Goal: Information Seeking & Learning: Understand process/instructions

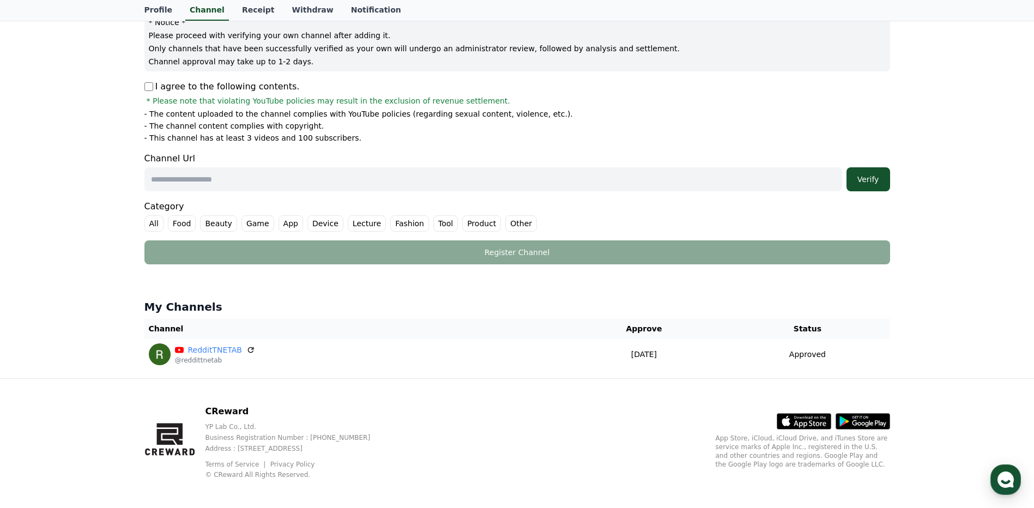
scroll to position [144, 0]
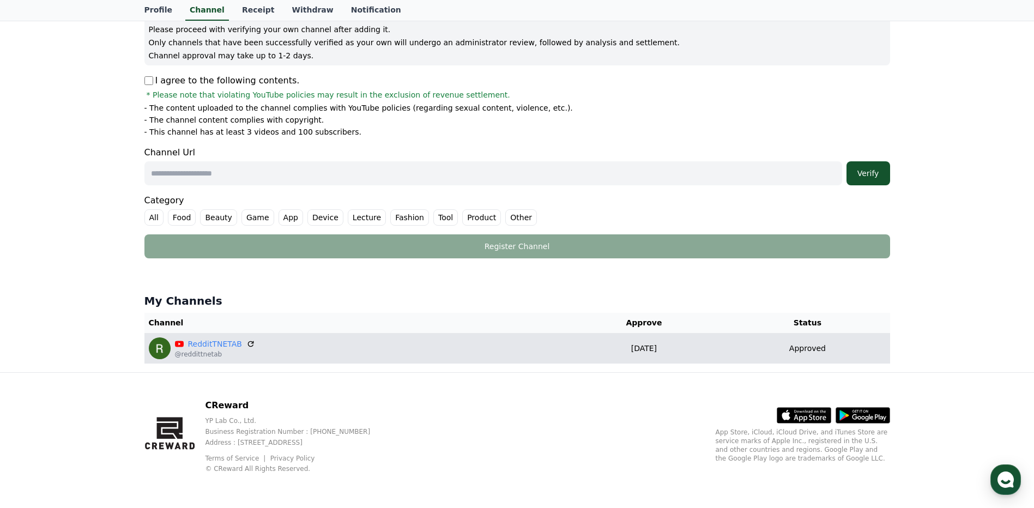
click at [453, 350] on div "RedditTNETAB @reddittnetab" at bounding box center [354, 348] width 410 height 22
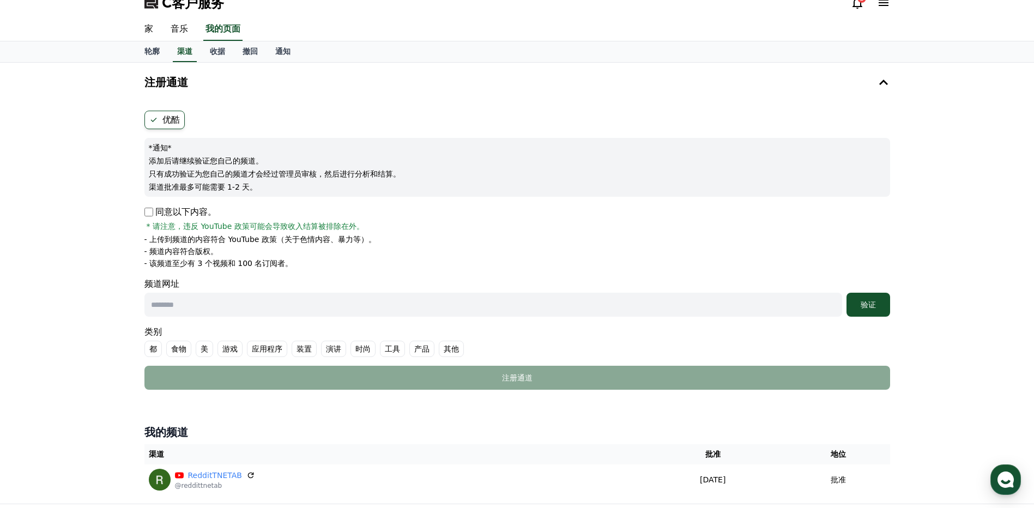
scroll to position [0, 0]
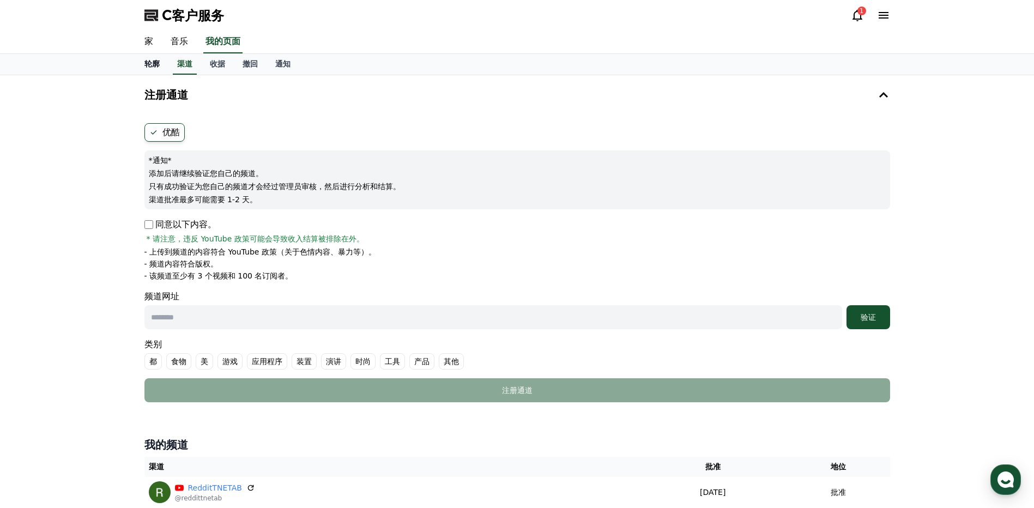
click at [161, 64] on link "轮廓" at bounding box center [152, 64] width 33 height 21
select select "**********"
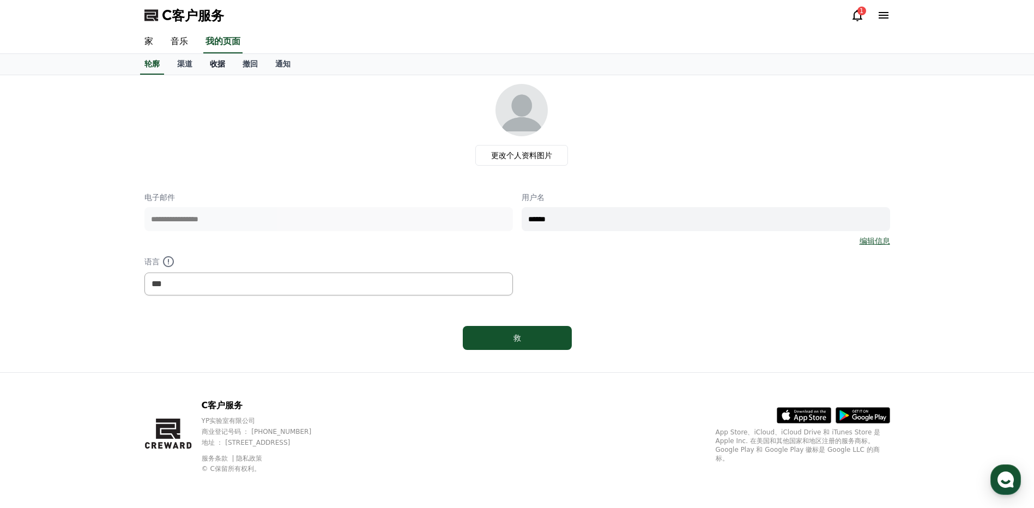
click at [216, 63] on font "收据" at bounding box center [217, 63] width 15 height 9
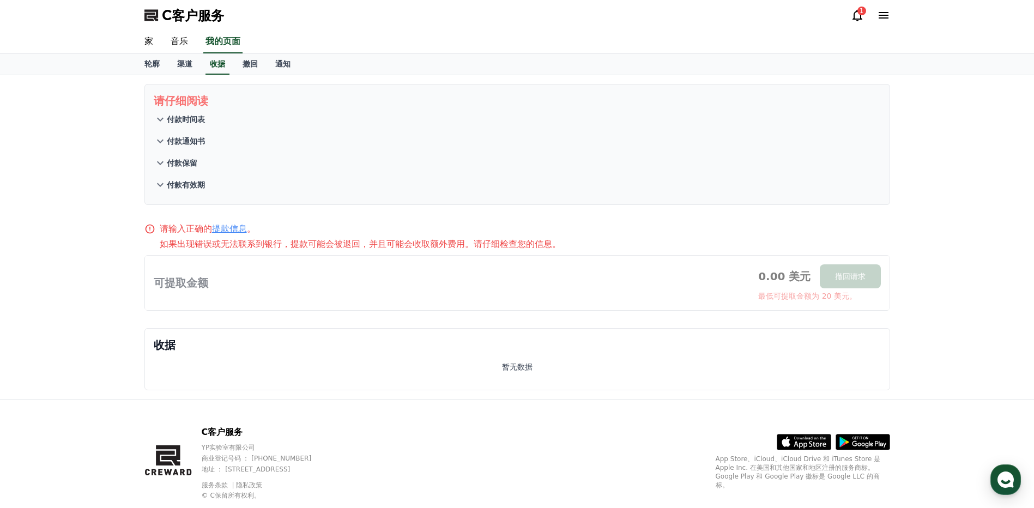
click at [198, 122] on font "付款时间表" at bounding box center [186, 119] width 38 height 9
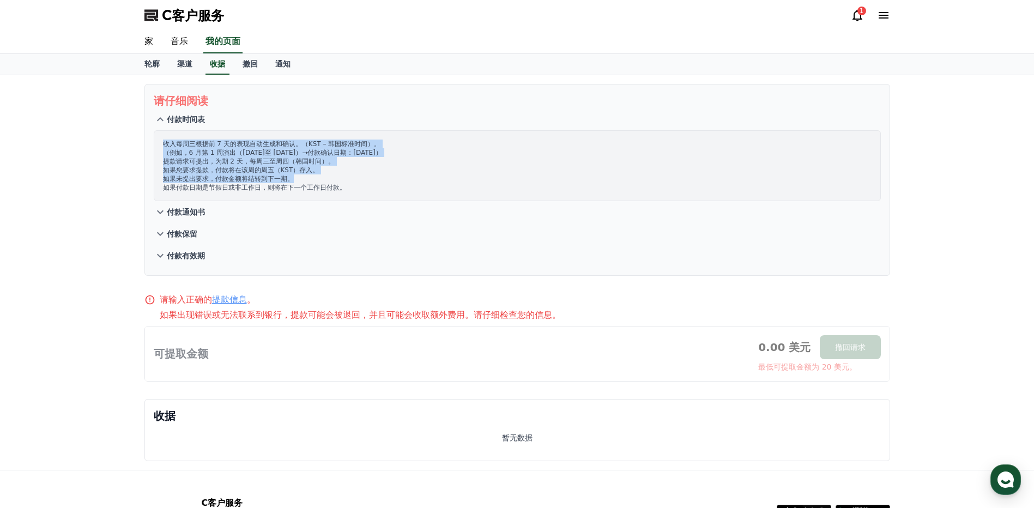
drag, startPoint x: 164, startPoint y: 144, endPoint x: 340, endPoint y: 183, distance: 180.3
click at [340, 183] on p "收入每周三根据前 7 天的表现自动生成和确认。（KST – 韩国标准时间）。 （例如，6 月第 1 周演出（[DATE]至 [DATE]）→付款确认日期：[D…" at bounding box center [517, 166] width 709 height 52
drag, startPoint x: 340, startPoint y: 183, endPoint x: 360, endPoint y: 181, distance: 20.2
click at [360, 181] on p "收入每周三根据前 7 天的表现自动生成和确认。（KST – 韩国标准时间）。 （例如，6 月第 1 周演出（[DATE]至 [DATE]）→付款确认日期：[D…" at bounding box center [517, 166] width 709 height 52
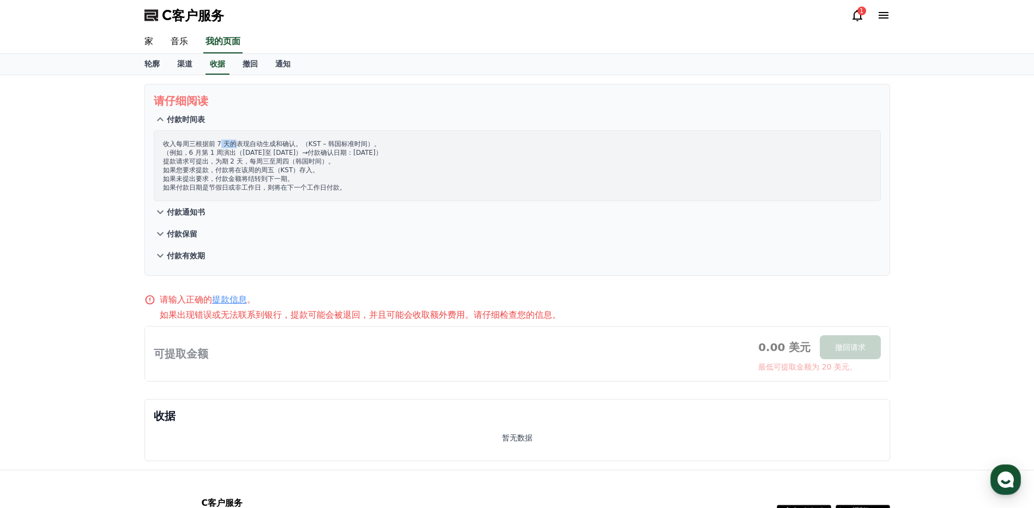
drag, startPoint x: 221, startPoint y: 144, endPoint x: 237, endPoint y: 147, distance: 15.5
click at [237, 147] on font "收入每周三根据前 7 天的表现自动生成和确认。（KST – 韩国标准时间）。 （例如，6 月第 1 周演出（[DATE]至 [DATE]）→付款确认日期：[D…" at bounding box center [272, 165] width 219 height 51
drag, startPoint x: 237, startPoint y: 147, endPoint x: 229, endPoint y: 167, distance: 20.9
click at [229, 167] on font "收入每周三根据前 7 天的表现自动生成和确认。（KST – 韩国标准时间）。 （例如，6 月第 1 周演出（[DATE]至 [DATE]）→付款确认日期：[D…" at bounding box center [272, 165] width 219 height 51
click at [201, 208] on font "付款通知书" at bounding box center [186, 212] width 38 height 9
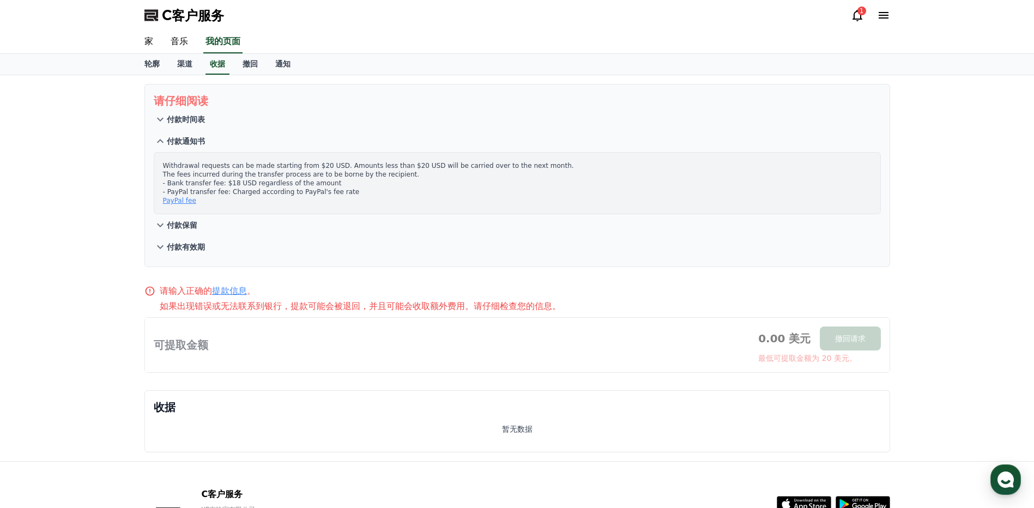
click at [194, 229] on font "付款保留" at bounding box center [182, 225] width 31 height 9
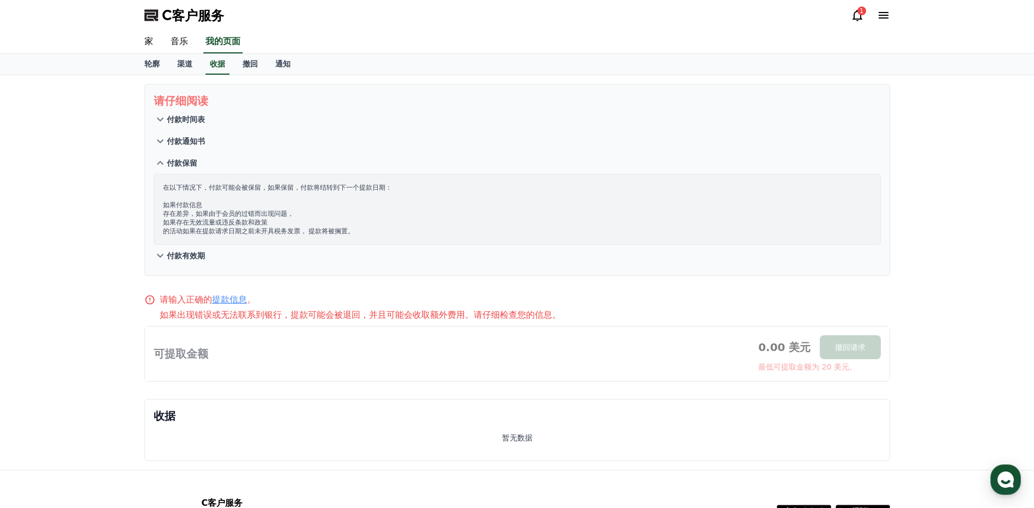
click at [200, 256] on font "付款有效期" at bounding box center [186, 255] width 38 height 9
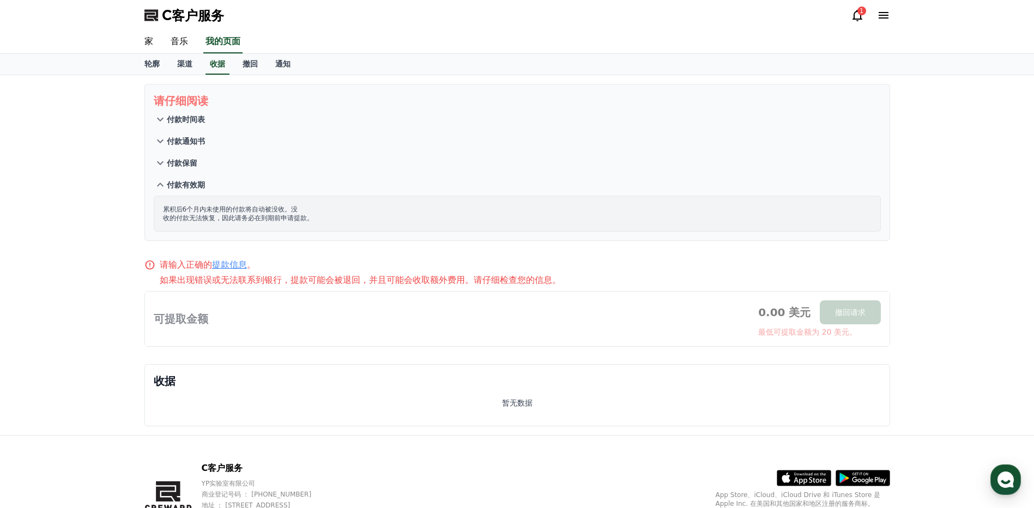
click at [192, 171] on button "付款保留" at bounding box center [517, 163] width 727 height 22
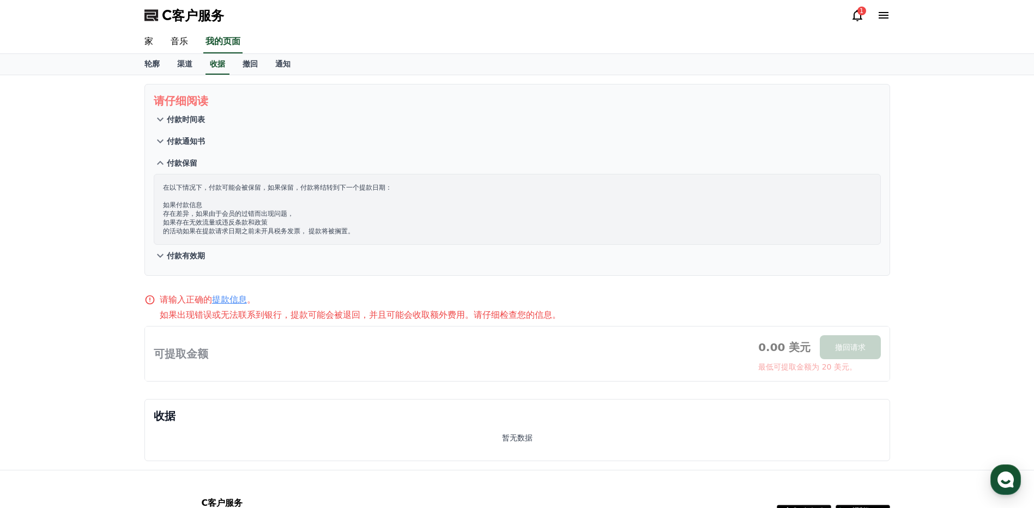
click at [183, 134] on button "付款通知书" at bounding box center [517, 141] width 727 height 22
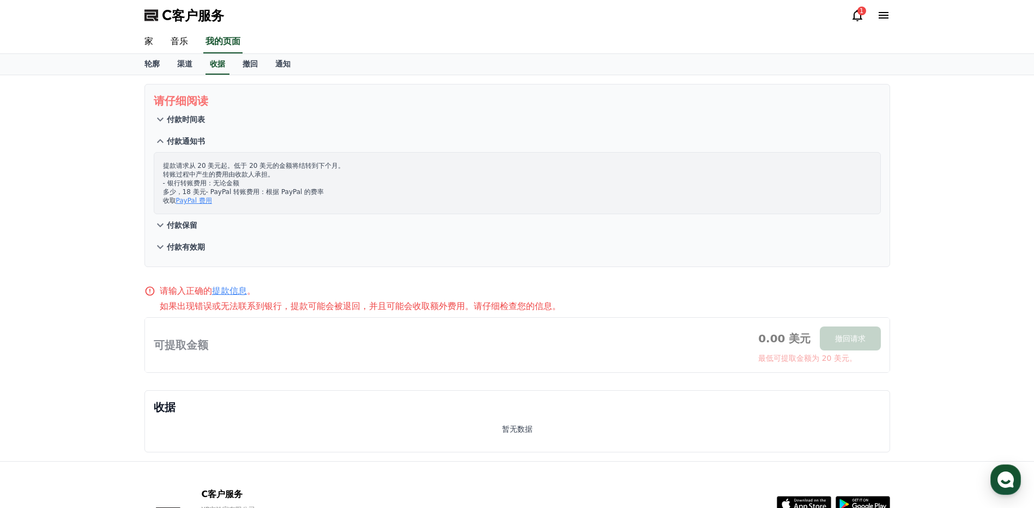
click at [182, 116] on font "付款时间表" at bounding box center [186, 119] width 38 height 9
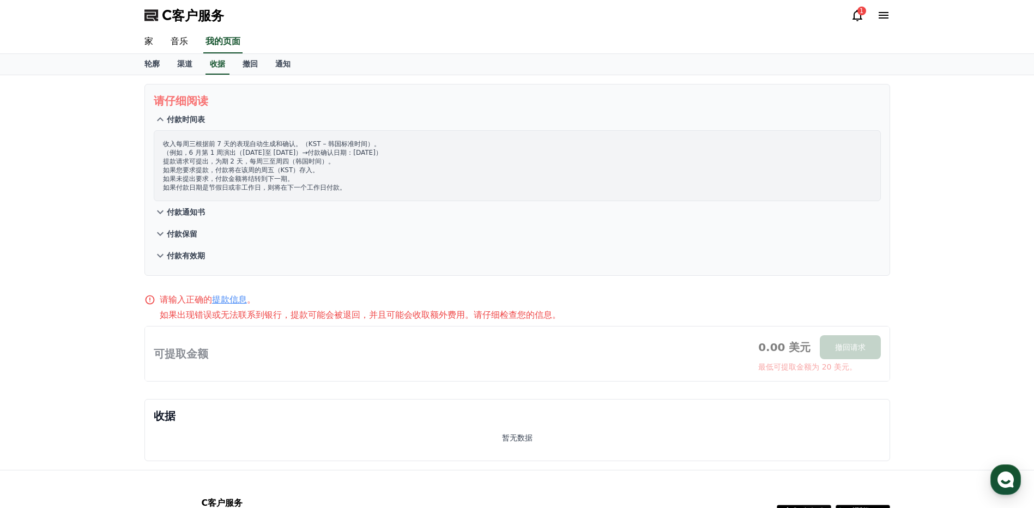
drag, startPoint x: 203, startPoint y: 146, endPoint x: 304, endPoint y: 143, distance: 100.3
click at [304, 143] on font "收入每周三根据前 7 天的表现自动生成和确认。（KST – 韩国标准时间）。 （例如，6 月第 1 周演出（[DATE]至 [DATE]）→付款确认日期：[D…" at bounding box center [272, 165] width 219 height 51
drag, startPoint x: 203, startPoint y: 152, endPoint x: 318, endPoint y: 149, distance: 115.6
click at [318, 149] on font "收入每周三根据前 7 天的表现自动生成和确认。（KST – 韩国标准时间）。 （例如，6 月第 1 周演出（[DATE]至 [DATE]）→付款确认日期：[D…" at bounding box center [272, 165] width 219 height 51
drag, startPoint x: 318, startPoint y: 149, endPoint x: 437, endPoint y: 176, distance: 121.3
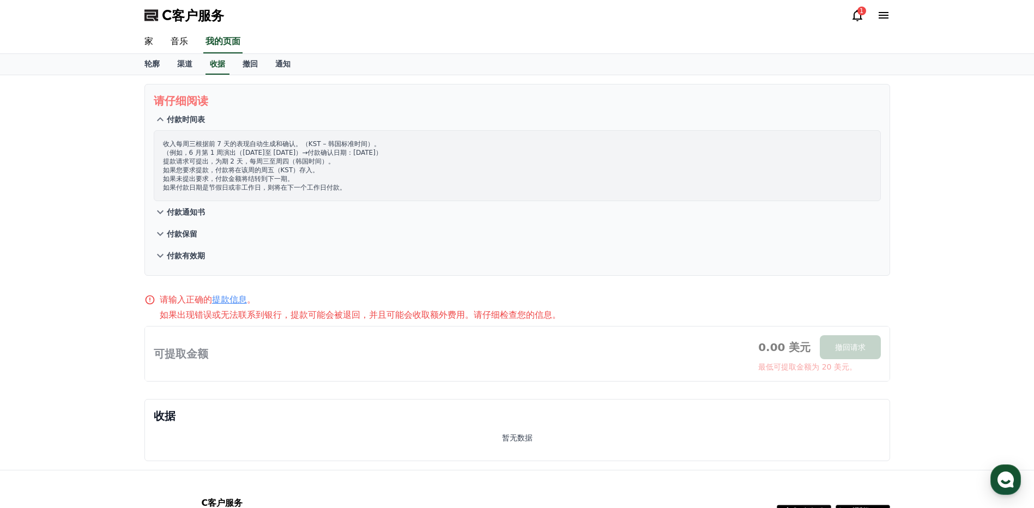
click at [437, 176] on p "收入每周三根据前 7 天的表现自动生成和确认。（KST – 韩国标准时间）。 （例如，6 月第 1 周演出（[DATE]至 [DATE]）→付款确认日期：[D…" at bounding box center [517, 166] width 709 height 52
